Goal: Use online tool/utility: Utilize a website feature to perform a specific function

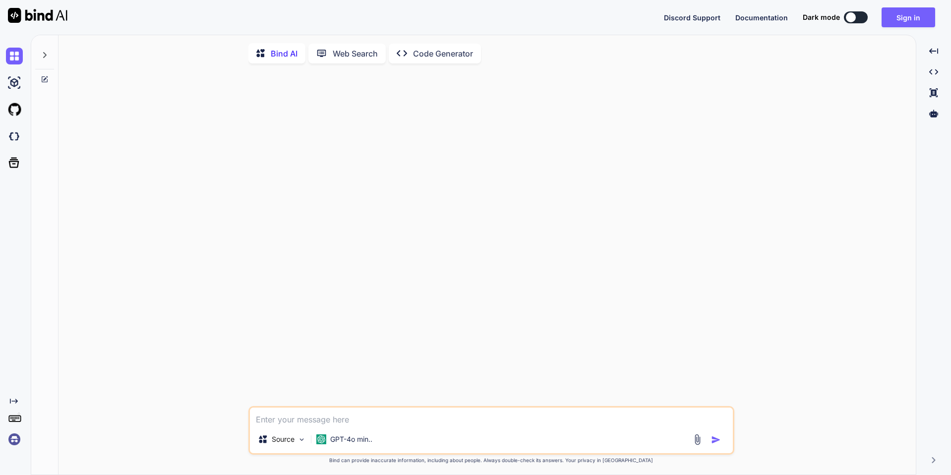
type textarea "x"
click at [165, 159] on div "Source GPT-4o min.. Created with Bind Always check its answers. Privacy in Bind…" at bounding box center [491, 273] width 851 height 405
click at [20, 81] on img at bounding box center [14, 82] width 17 height 17
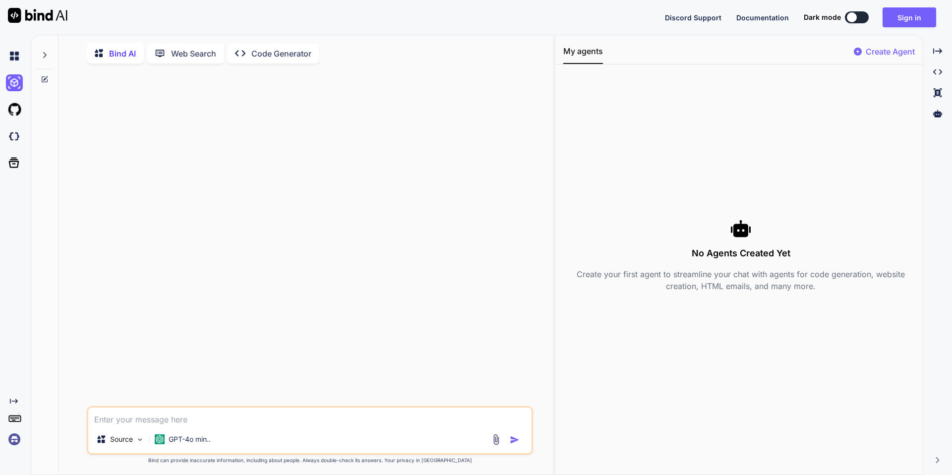
click at [162, 418] on textarea at bounding box center [309, 417] width 443 height 18
drag, startPoint x: 27, startPoint y: 130, endPoint x: 20, endPoint y: 135, distance: 8.5
click at [24, 133] on div "Created with Pixso." at bounding box center [15, 255] width 31 height 440
click at [19, 136] on img at bounding box center [14, 136] width 17 height 17
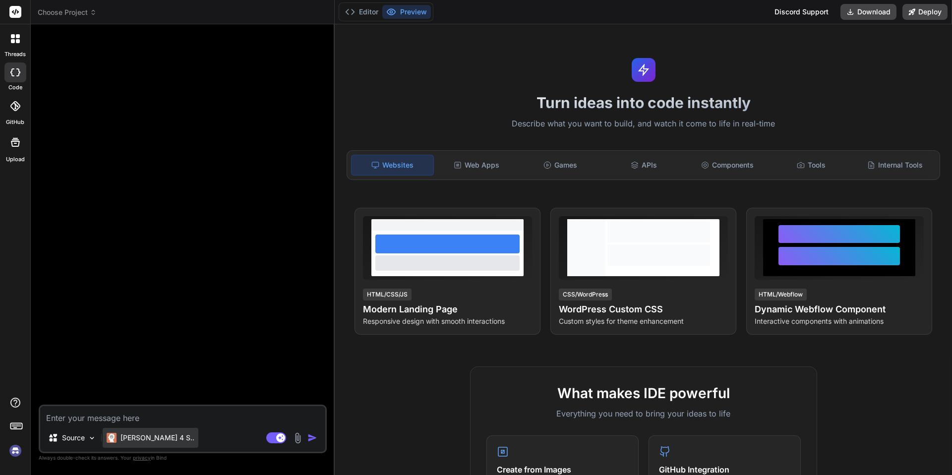
click at [140, 443] on div "[PERSON_NAME] 4 S.." at bounding box center [151, 438] width 96 height 20
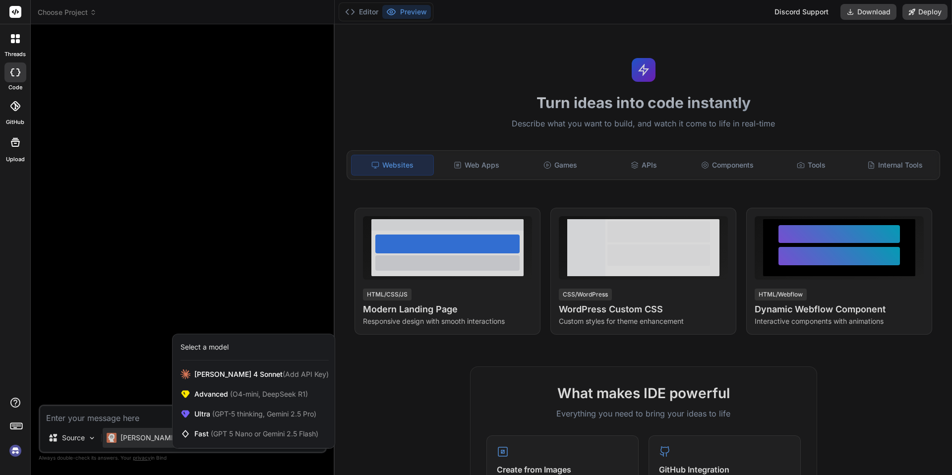
click at [201, 294] on div at bounding box center [476, 237] width 952 height 475
type textarea "x"
